Goal: Task Accomplishment & Management: Manage account settings

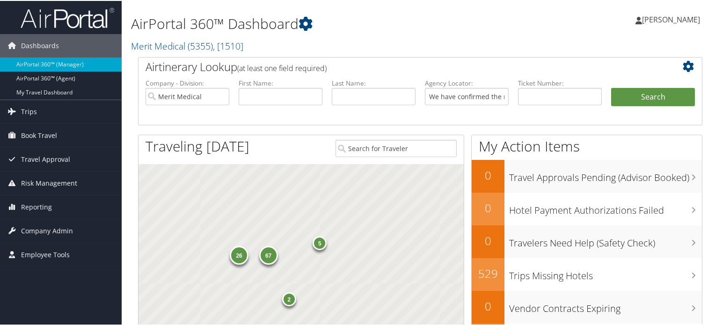
scroll to position [0, 1327]
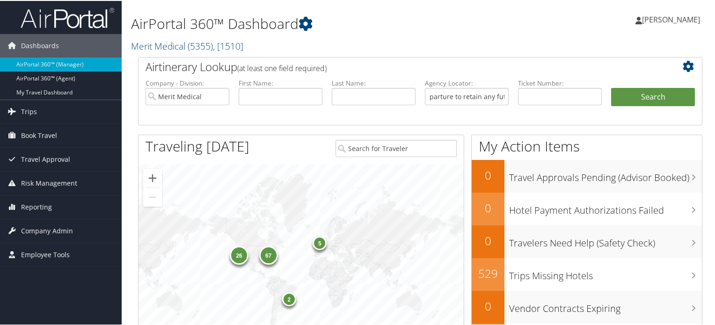
type input "We have confirmed the reservation and a confirmation email has been sent to you…"
click at [220, 94] on input "Merit Medical" at bounding box center [188, 95] width 84 height 17
click at [474, 97] on input "We have confirmed the reservation and a confirmation email has been sent to you…" at bounding box center [467, 95] width 84 height 17
paste input "DL7G5M"
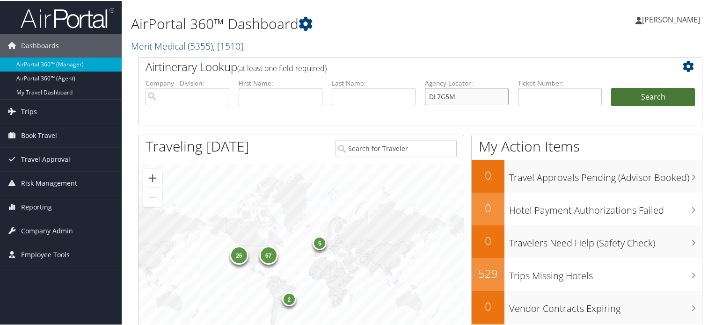
type input "DL7G5M"
click at [655, 97] on button "Search" at bounding box center [653, 96] width 84 height 19
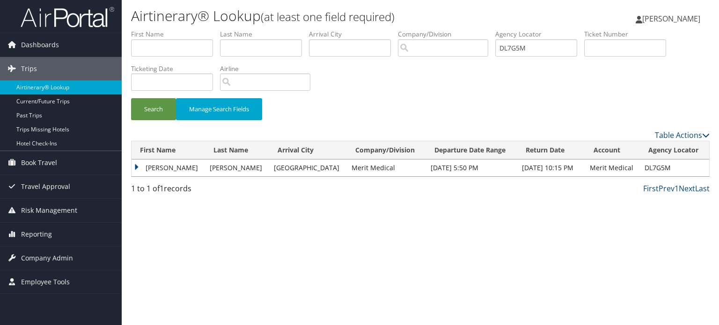
click at [137, 166] on td "[PERSON_NAME]" at bounding box center [167, 168] width 73 height 17
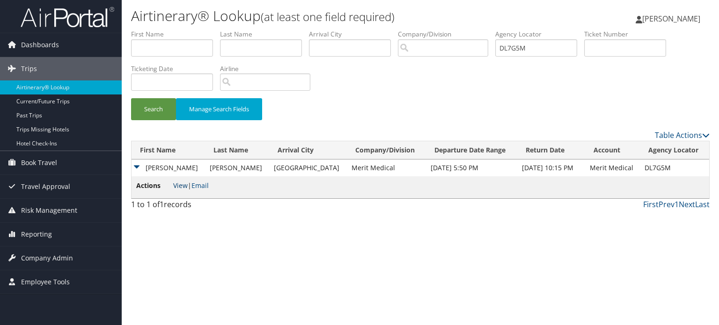
click at [178, 186] on link "View" at bounding box center [180, 185] width 15 height 9
drag, startPoint x: 541, startPoint y: 49, endPoint x: 475, endPoint y: 54, distance: 66.6
click at [467, 29] on ul "First Name Last Name Departure City Arrival City Company/Division Airport/City …" at bounding box center [420, 29] width 578 height 0
paste input "LGH"
type input "DL7LGH"
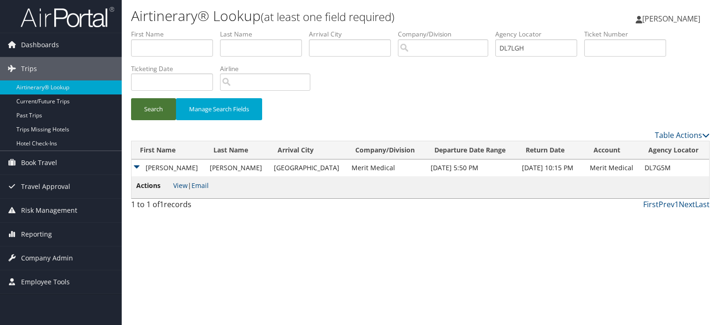
click at [155, 109] on button "Search" at bounding box center [153, 109] width 45 height 22
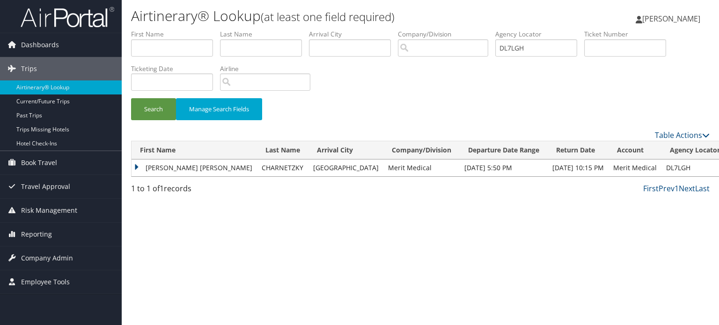
click at [134, 167] on td "MARTHA ELENA" at bounding box center [193, 168] width 125 height 17
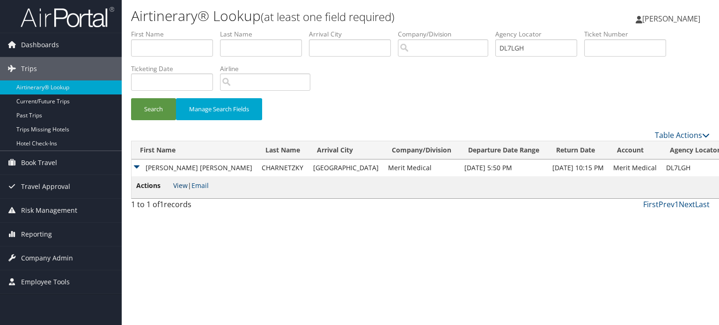
click at [180, 187] on link "View" at bounding box center [180, 185] width 15 height 9
click at [51, 264] on span "Company Admin" at bounding box center [47, 258] width 52 height 23
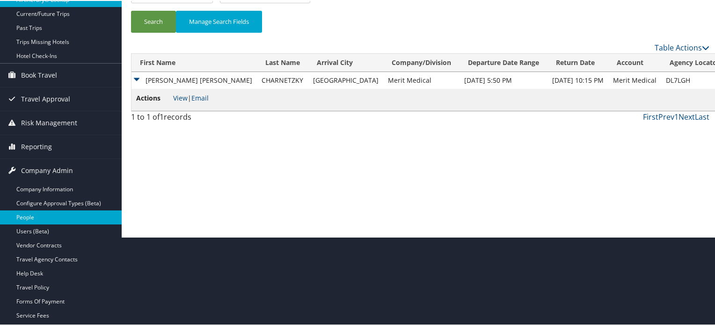
scroll to position [94, 0]
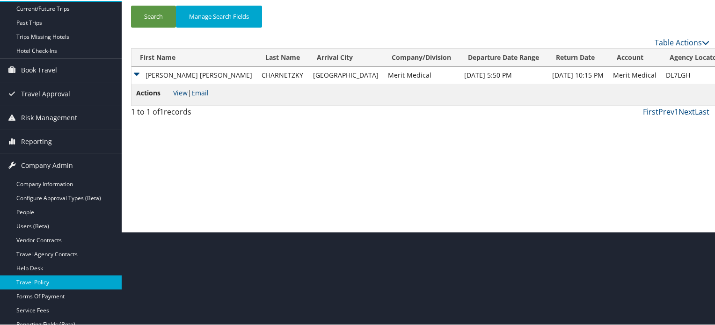
click at [49, 282] on link "Travel Policy" at bounding box center [61, 282] width 122 height 14
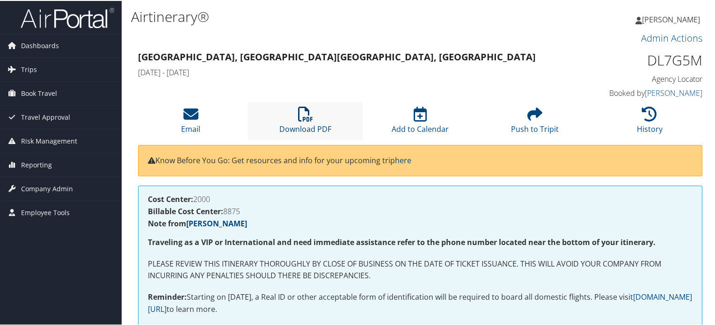
click at [307, 106] on icon at bounding box center [305, 113] width 15 height 15
drag, startPoint x: 0, startPoint y: 0, endPoint x: 311, endPoint y: 118, distance: 332.5
click at [311, 118] on icon at bounding box center [305, 113] width 15 height 15
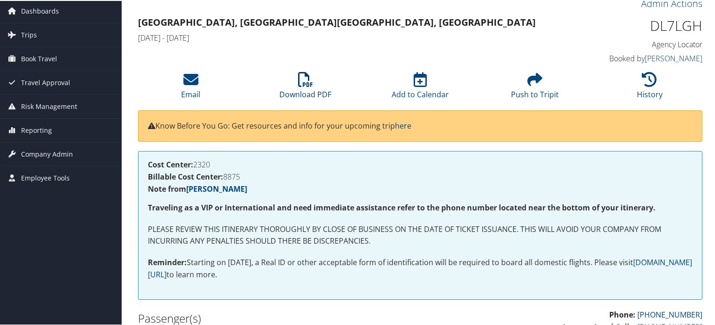
scroll to position [47, 0]
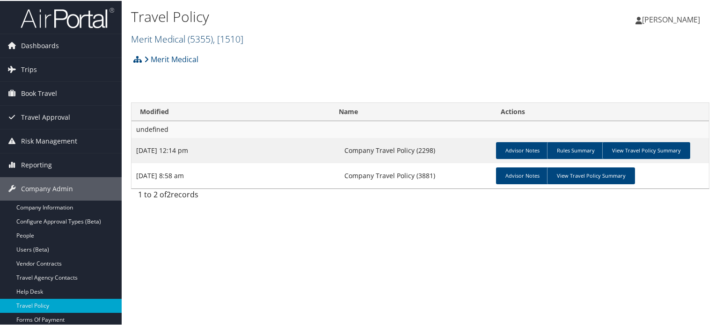
click at [216, 38] on span ", [ 1510 ]" at bounding box center [228, 38] width 30 height 13
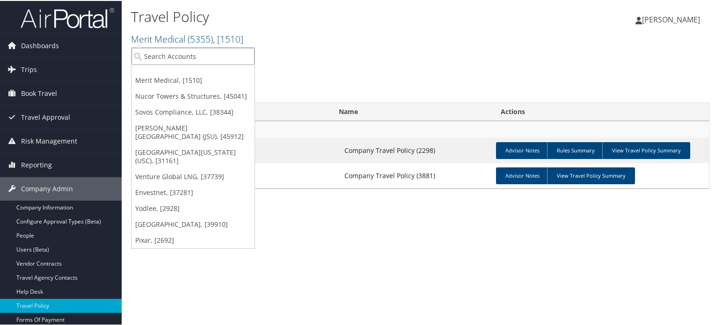
click at [214, 51] on input "search" at bounding box center [192, 55] width 123 height 17
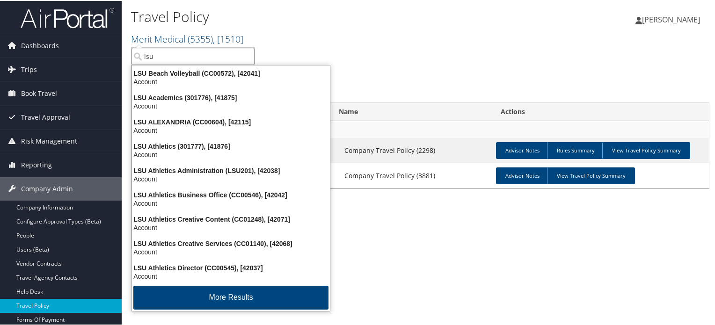
drag, startPoint x: 185, startPoint y: 58, endPoint x: 124, endPoint y: 58, distance: 61.8
click at [124, 58] on div "Travel Policy Merit Medical ( 5355 ) , [ 1510 ] Merit Medical Nucor Towers & St…" at bounding box center [420, 162] width 597 height 325
type input "lsu"
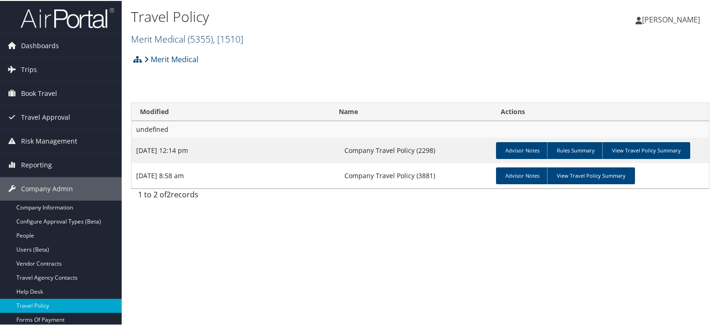
click at [215, 40] on span ", [ 1510 ]" at bounding box center [228, 38] width 30 height 13
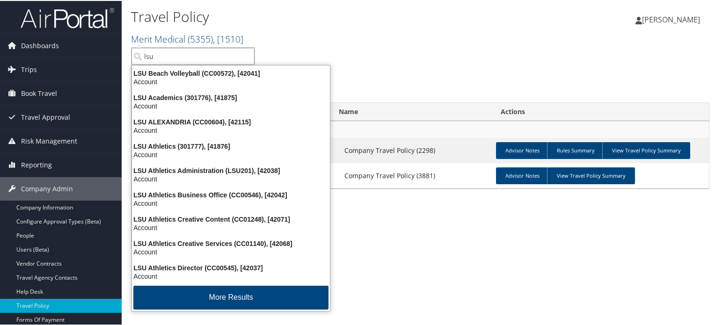
click at [162, 53] on input "lsu" at bounding box center [192, 55] width 123 height 17
type input "lsu ac"
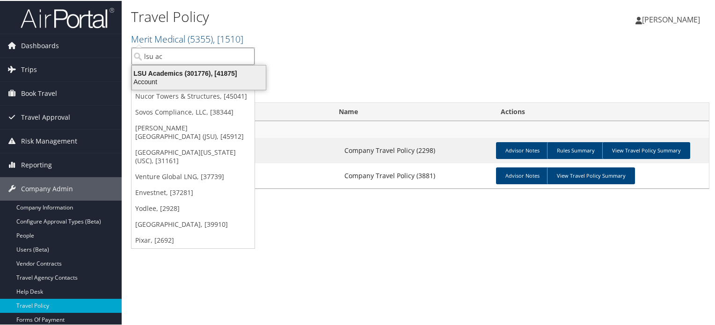
click at [164, 80] on div "Account" at bounding box center [198, 81] width 145 height 8
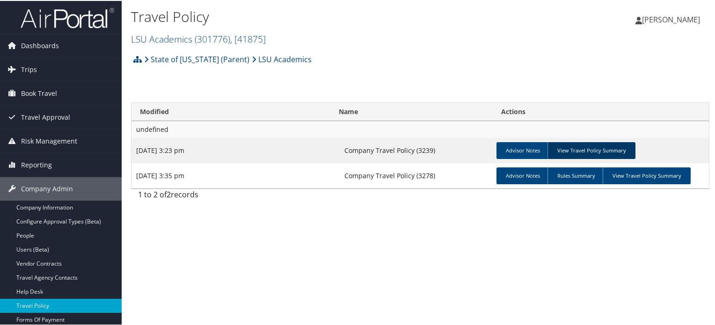
click at [593, 149] on link "View Travel Policy Summary" at bounding box center [591, 149] width 88 height 17
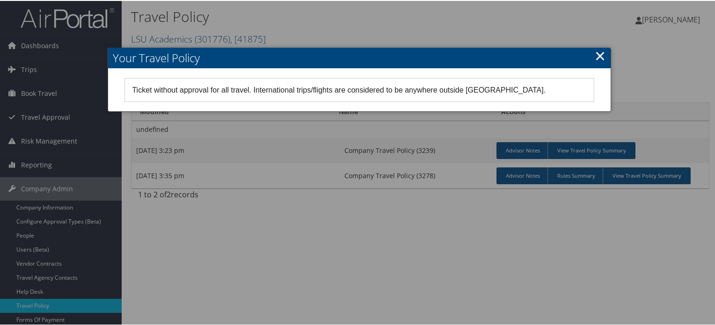
click at [595, 52] on link "×" at bounding box center [600, 54] width 11 height 19
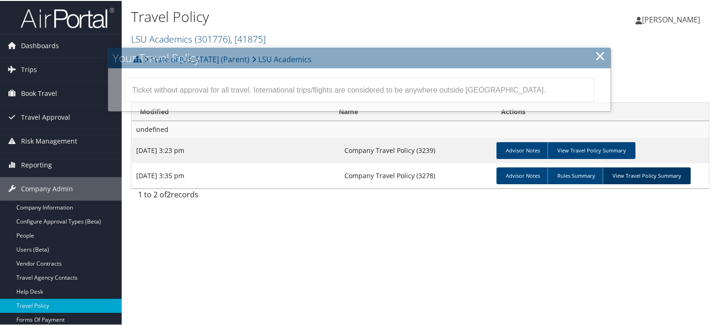
click at [651, 177] on link "View Travel Policy Summary" at bounding box center [647, 175] width 88 height 17
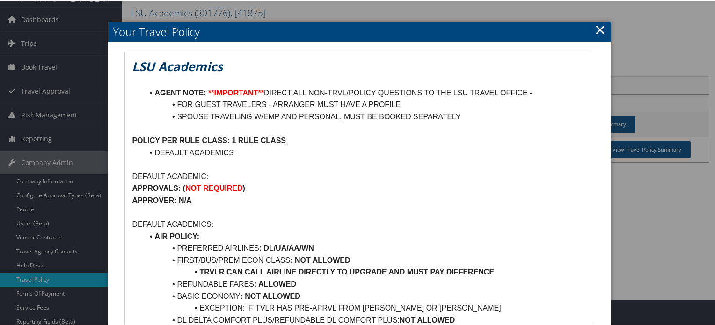
scroll to position [47, 0]
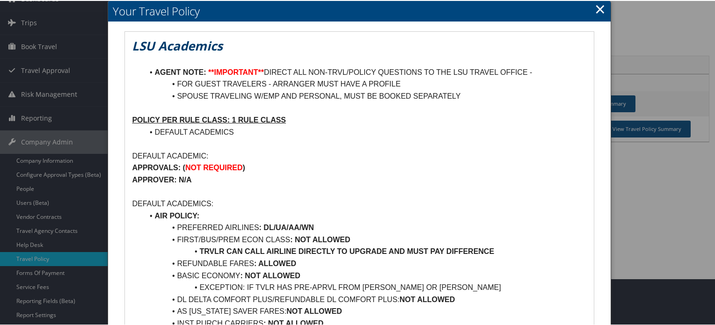
click at [144, 154] on p "DEFAULT ACADEMIC:" at bounding box center [359, 155] width 454 height 12
drag, startPoint x: 144, startPoint y: 154, endPoint x: 184, endPoint y: 152, distance: 40.3
click at [184, 152] on p "DEFAULT ACADEMIC:" at bounding box center [359, 155] width 454 height 12
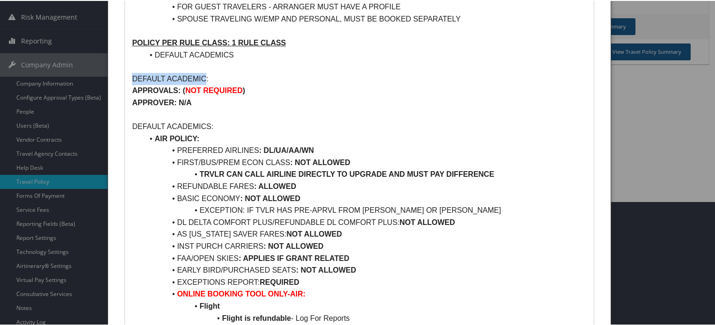
scroll to position [140, 0]
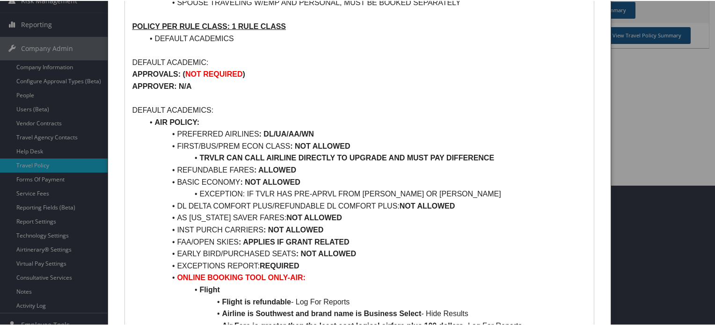
click at [184, 184] on li "BASIC ECONOMY : NOT ALLOWED" at bounding box center [364, 181] width 443 height 12
drag, startPoint x: 184, startPoint y: 184, endPoint x: 303, endPoint y: 183, distance: 118.4
click at [303, 183] on li "BASIC ECONOMY : NOT ALLOWED" at bounding box center [364, 181] width 443 height 12
click at [444, 214] on li "AS ALASKA SAVER FARES: NOT ALLOWED" at bounding box center [364, 217] width 443 height 12
click at [353, 198] on li "EXCEPTION: IF TVLR HAS PRE-APRVL FROM JENNIFER DRIGGERS OR PATRICE GREMILLION" at bounding box center [364, 193] width 443 height 12
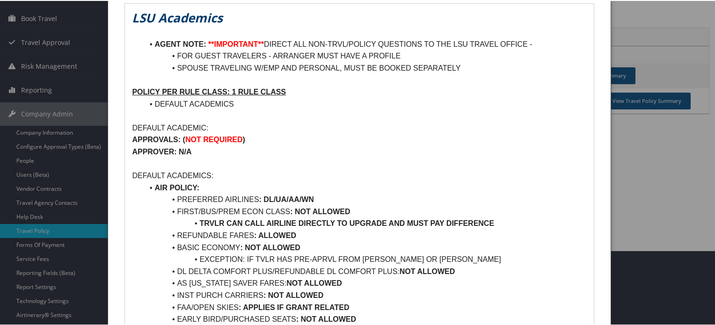
scroll to position [0, 0]
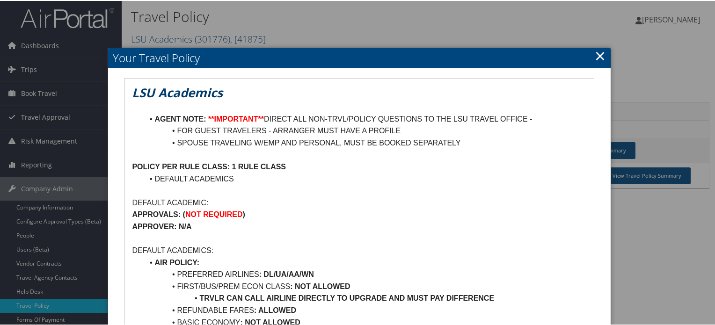
click at [597, 59] on link "×" at bounding box center [600, 54] width 11 height 19
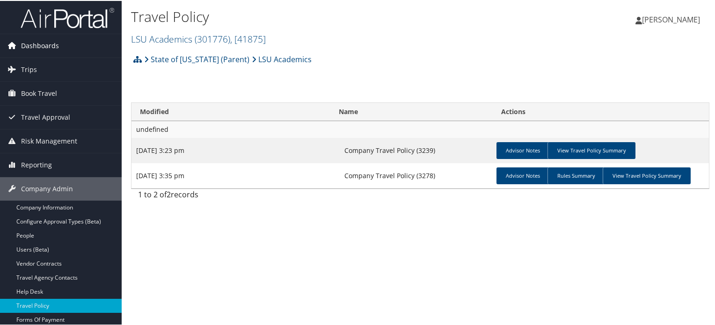
click at [51, 45] on span "Dashboards" at bounding box center [40, 44] width 38 height 23
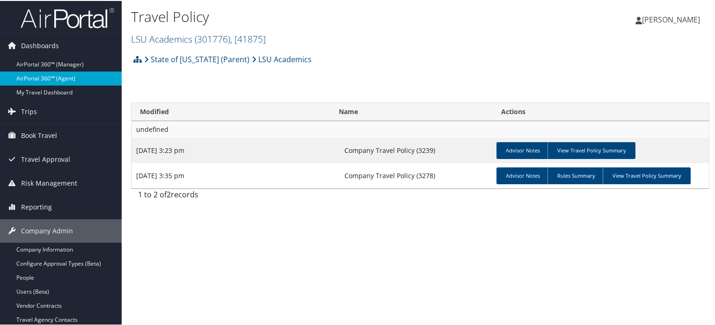
click at [47, 76] on link "AirPortal 360™ (Agent)" at bounding box center [61, 78] width 122 height 14
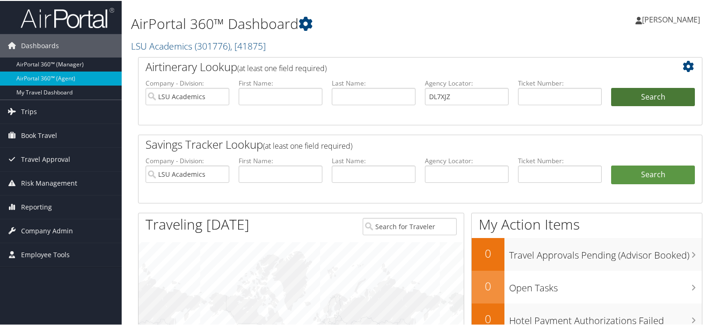
type input "DL7XJZ"
click at [654, 99] on button "Search" at bounding box center [653, 96] width 84 height 19
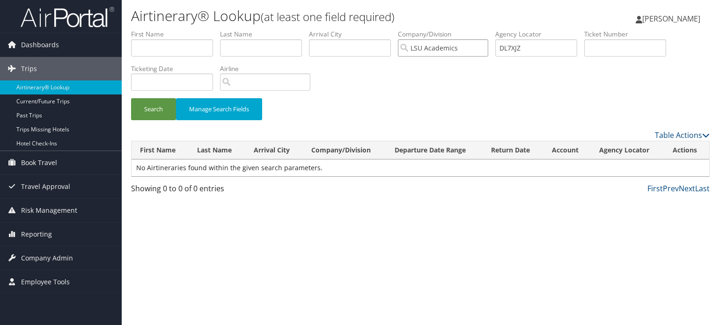
drag, startPoint x: 466, startPoint y: 46, endPoint x: 401, endPoint y: 48, distance: 65.5
click at [401, 29] on ul "First Name Last Name Departure City Arrival City Company/Division LSU Academics…" at bounding box center [420, 29] width 578 height 0
click at [161, 108] on button "Search" at bounding box center [153, 109] width 45 height 22
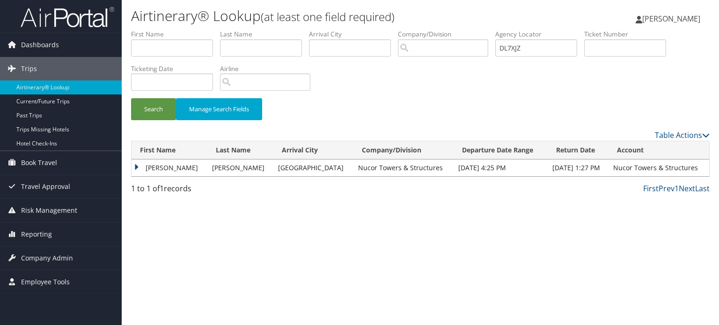
click at [139, 164] on td "[PERSON_NAME]" at bounding box center [169, 168] width 76 height 17
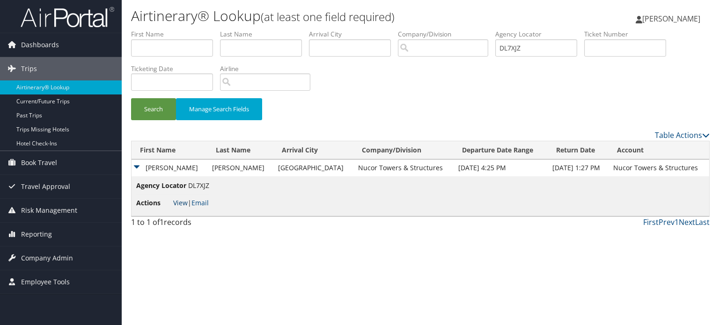
click at [175, 205] on link "View" at bounding box center [180, 202] width 15 height 9
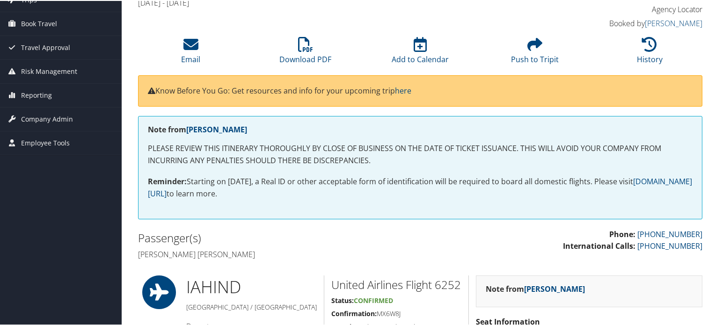
scroll to position [140, 0]
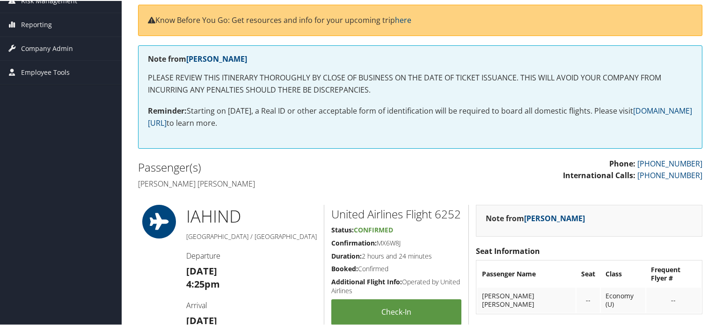
click at [153, 180] on h4 "[PERSON_NAME] [PERSON_NAME]" at bounding box center [275, 183] width 275 height 10
drag, startPoint x: 153, startPoint y: 180, endPoint x: 263, endPoint y: 183, distance: 110.0
click at [266, 183] on h4 "[PERSON_NAME] [PERSON_NAME]" at bounding box center [275, 183] width 275 height 10
copy div "[PERSON_NAME] [PERSON_NAME]"
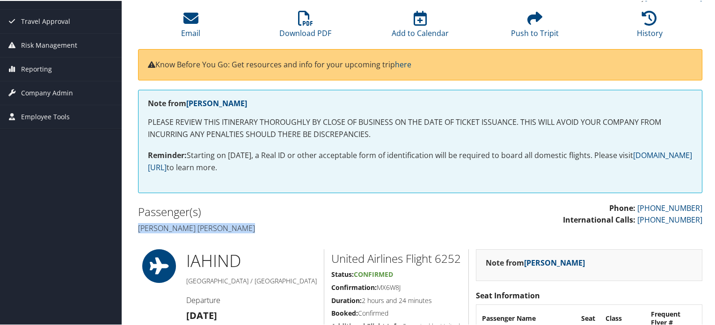
scroll to position [47, 0]
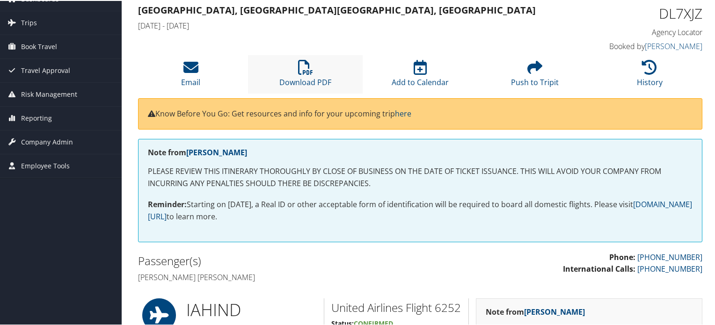
click at [291, 72] on li "Download PDF" at bounding box center [305, 73] width 115 height 38
